Goal: Task Accomplishment & Management: Use online tool/utility

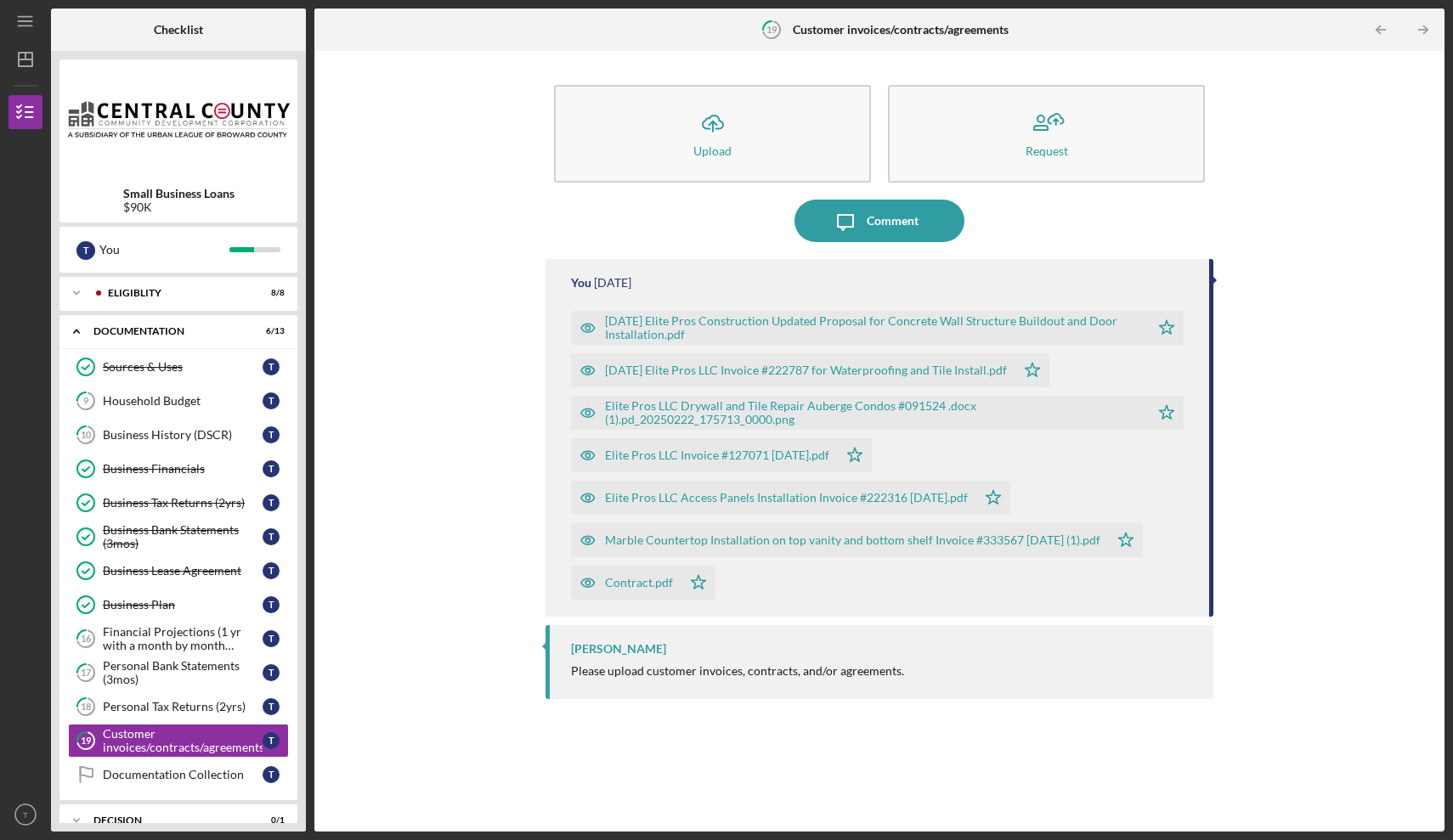
scroll to position [101, 0]
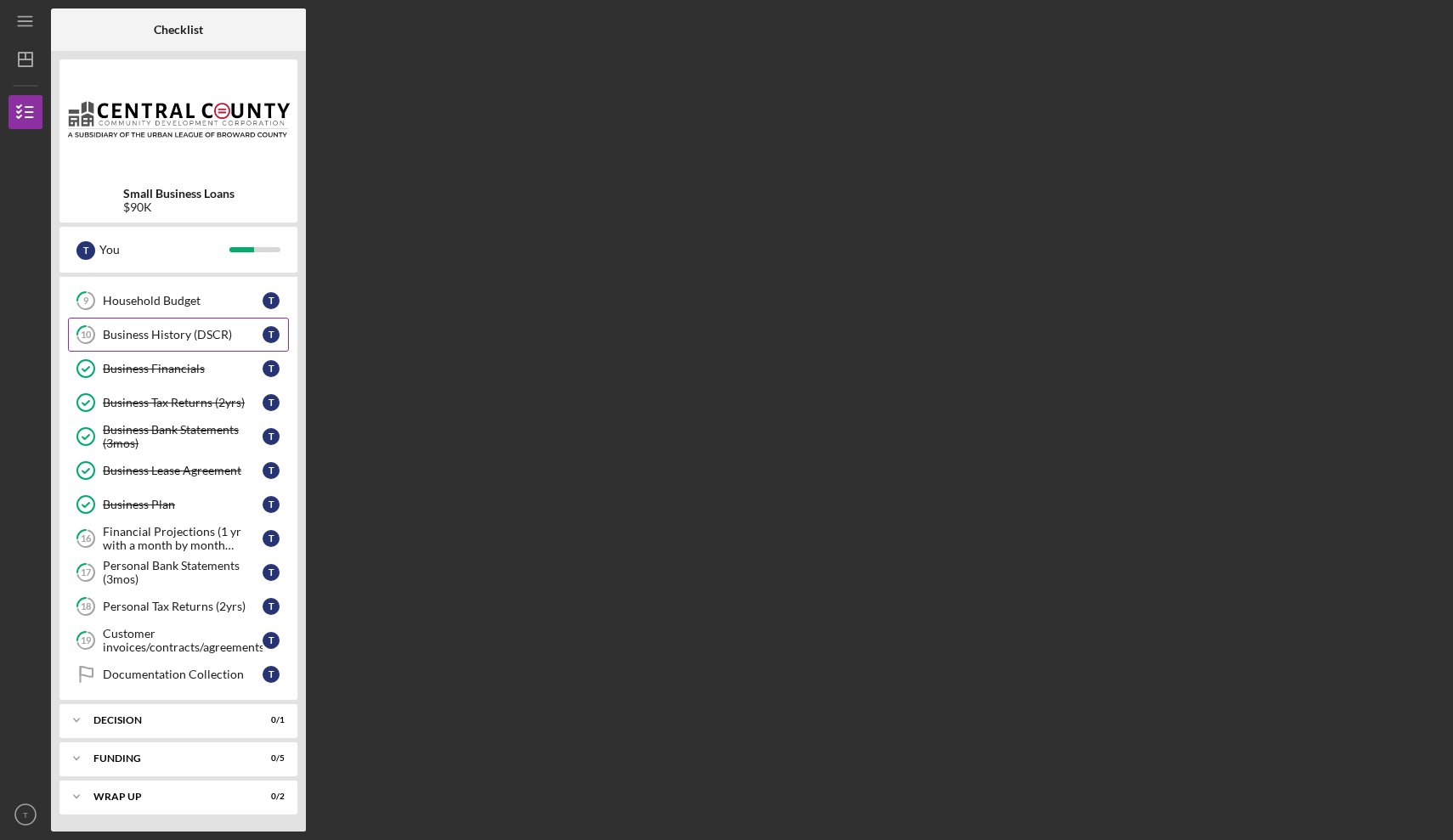
scroll to position [101, 0]
click at [176, 721] on div "Decision" at bounding box center [184, 720] width 183 height 10
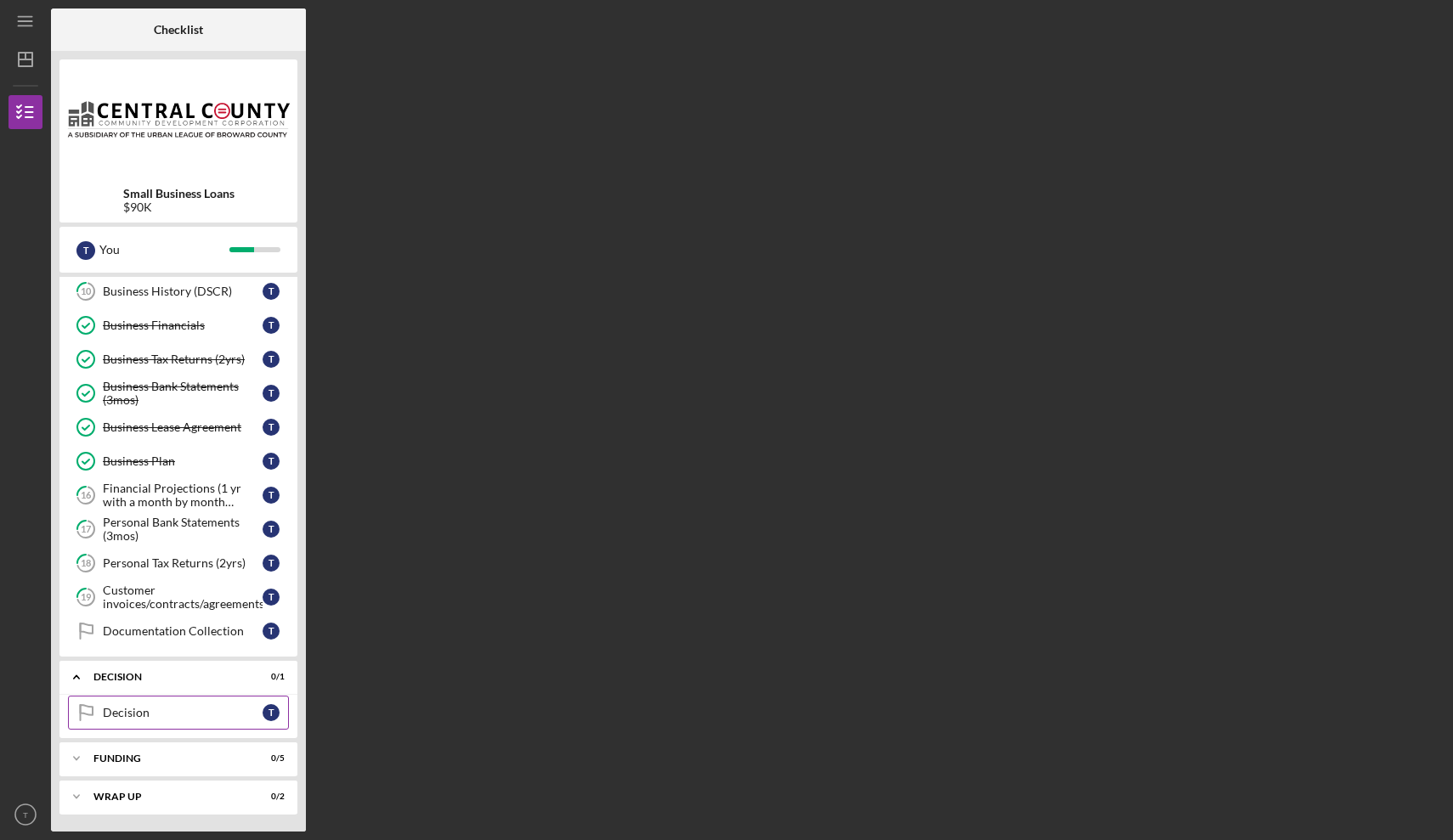
scroll to position [143, 0]
click at [182, 716] on div "Decision" at bounding box center [183, 712] width 159 height 13
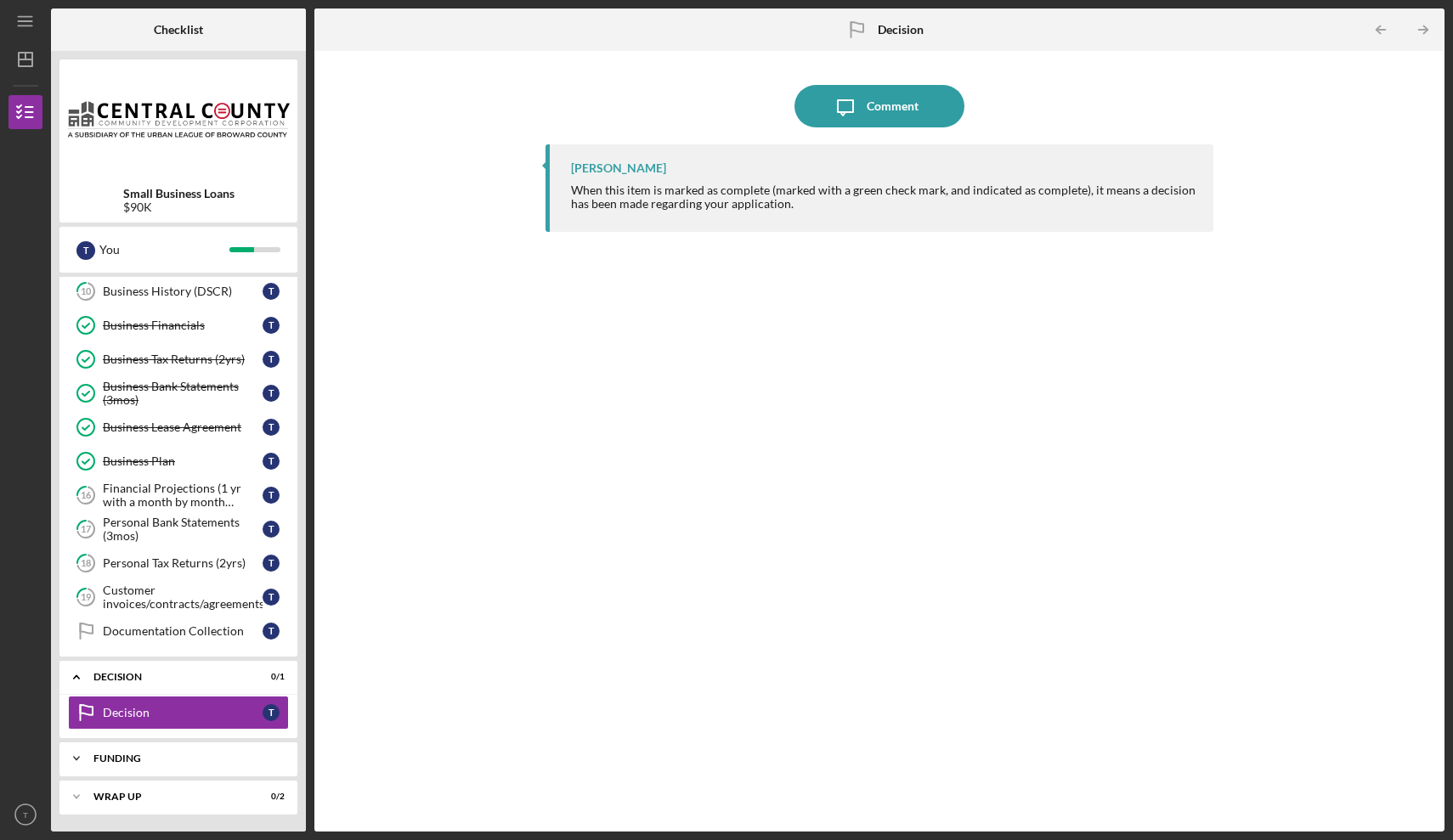
click at [117, 760] on div "Funding" at bounding box center [184, 758] width 183 height 10
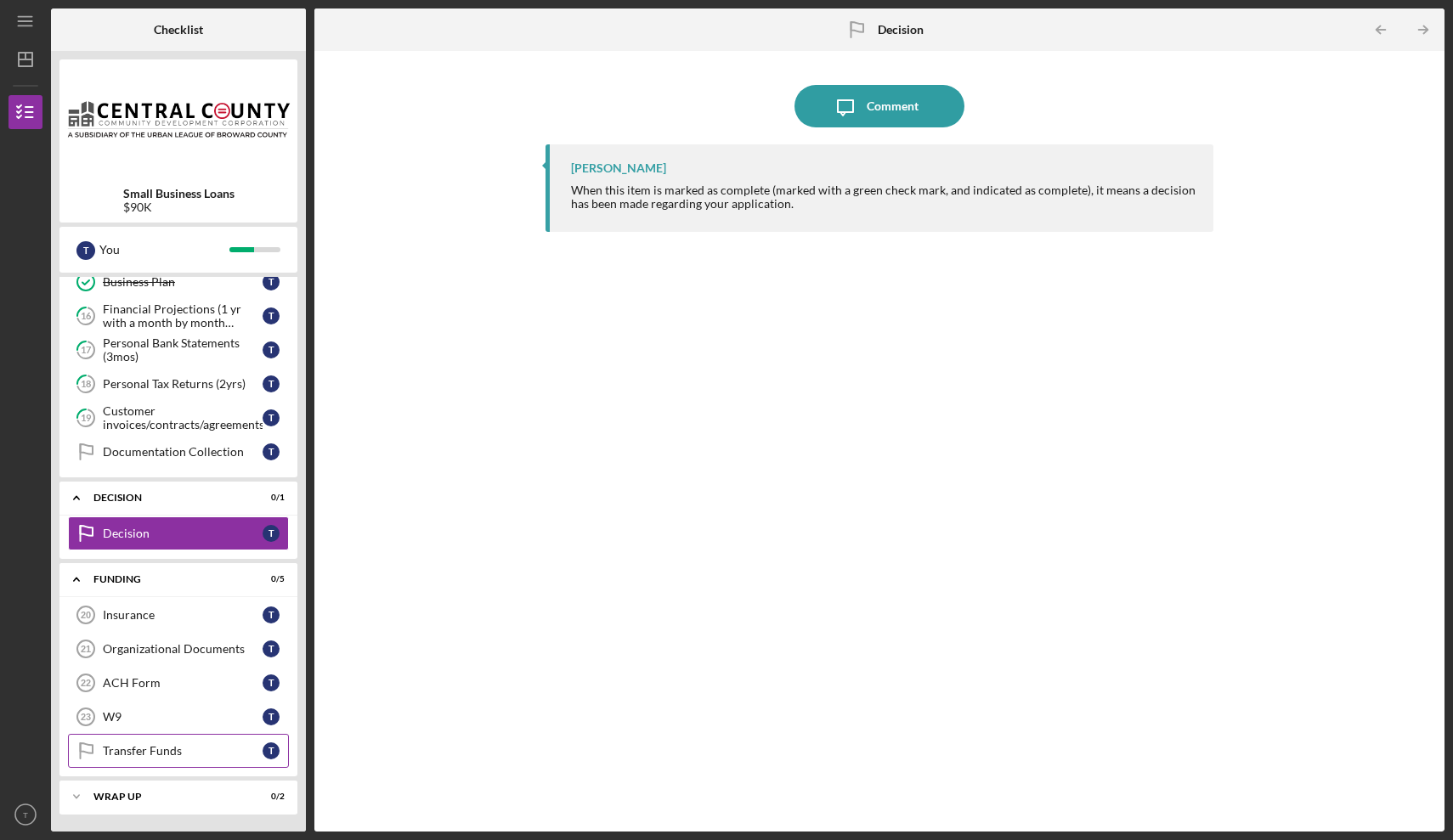
scroll to position [323, 0]
click at [133, 755] on div "Transfer Funds" at bounding box center [183, 750] width 159 height 13
